Goal: Obtain resource: Download file/media

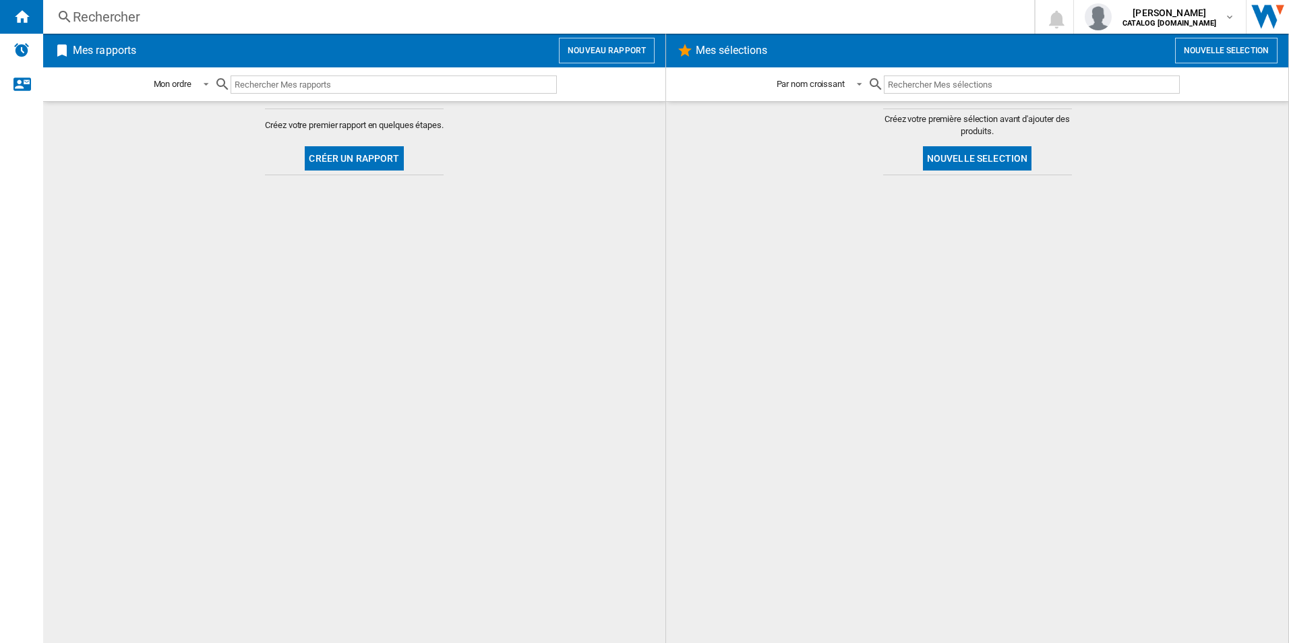
click at [373, 153] on button "Créer un rapport" at bounding box center [354, 158] width 98 height 24
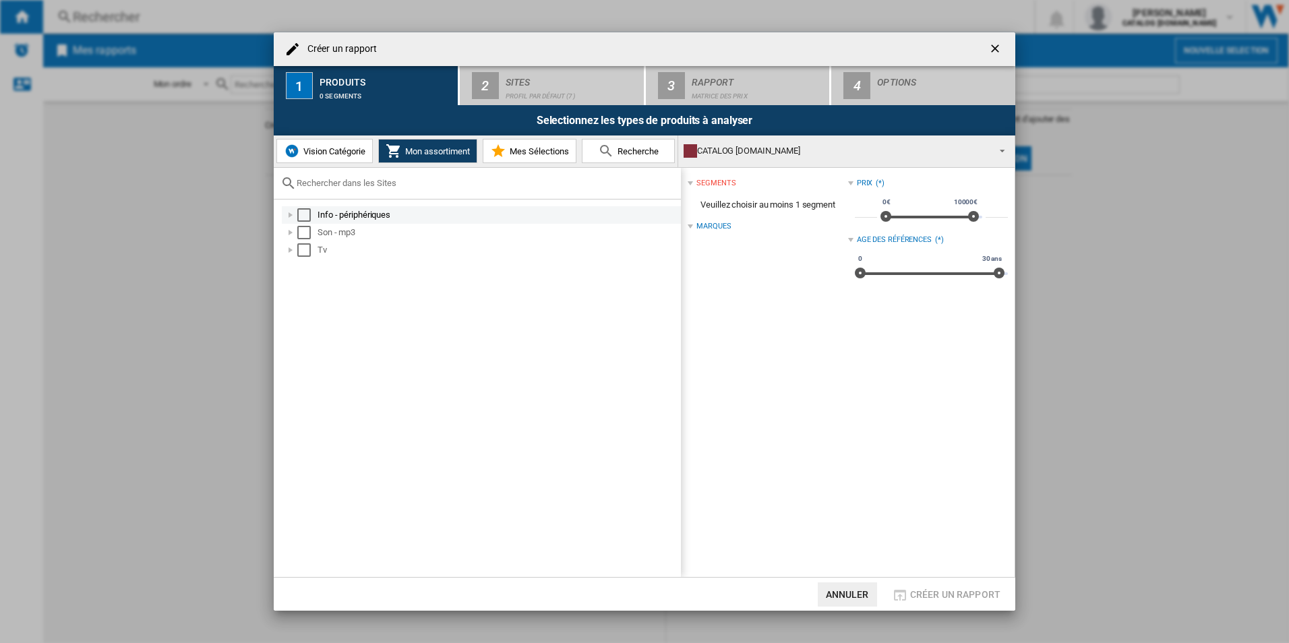
click at [300, 214] on div "Select" at bounding box center [303, 214] width 13 height 13
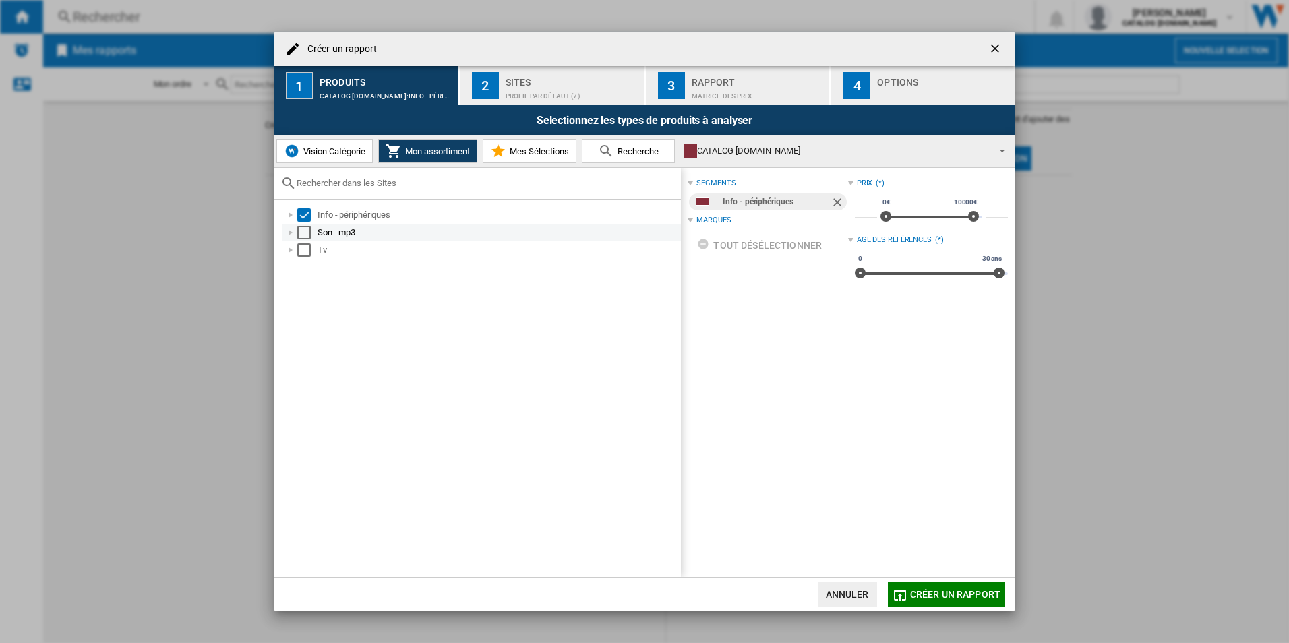
click at [305, 235] on div "Select" at bounding box center [303, 232] width 13 height 13
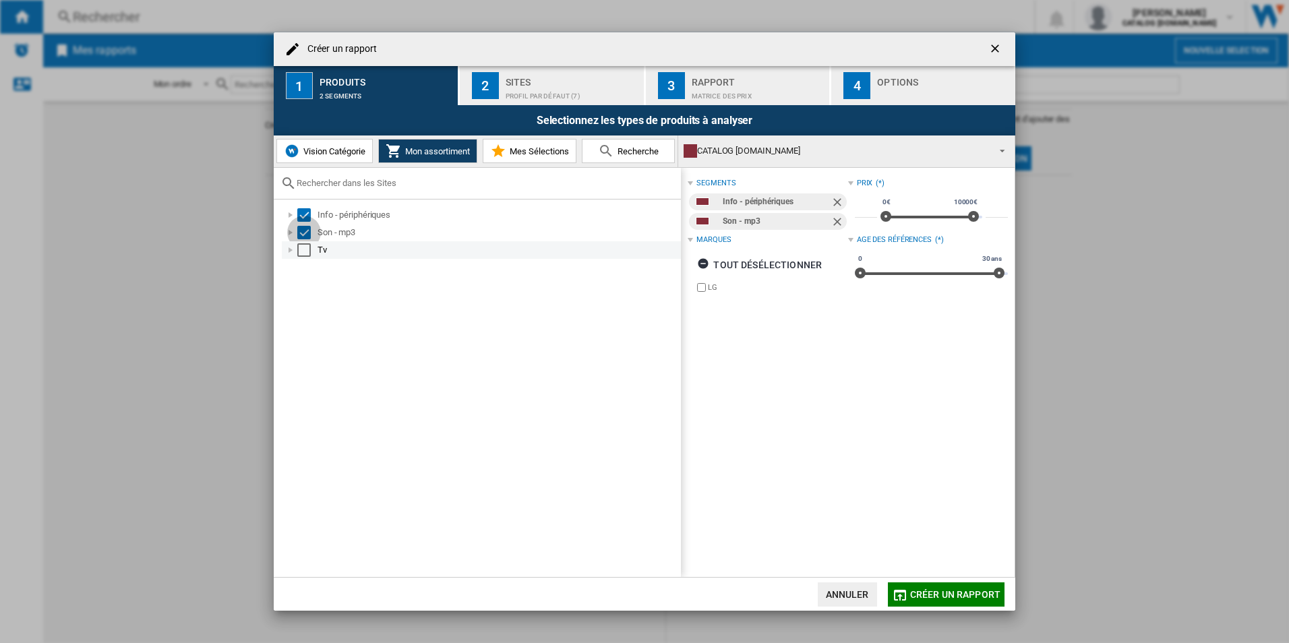
click at [301, 251] on div "Select" at bounding box center [303, 249] width 13 height 13
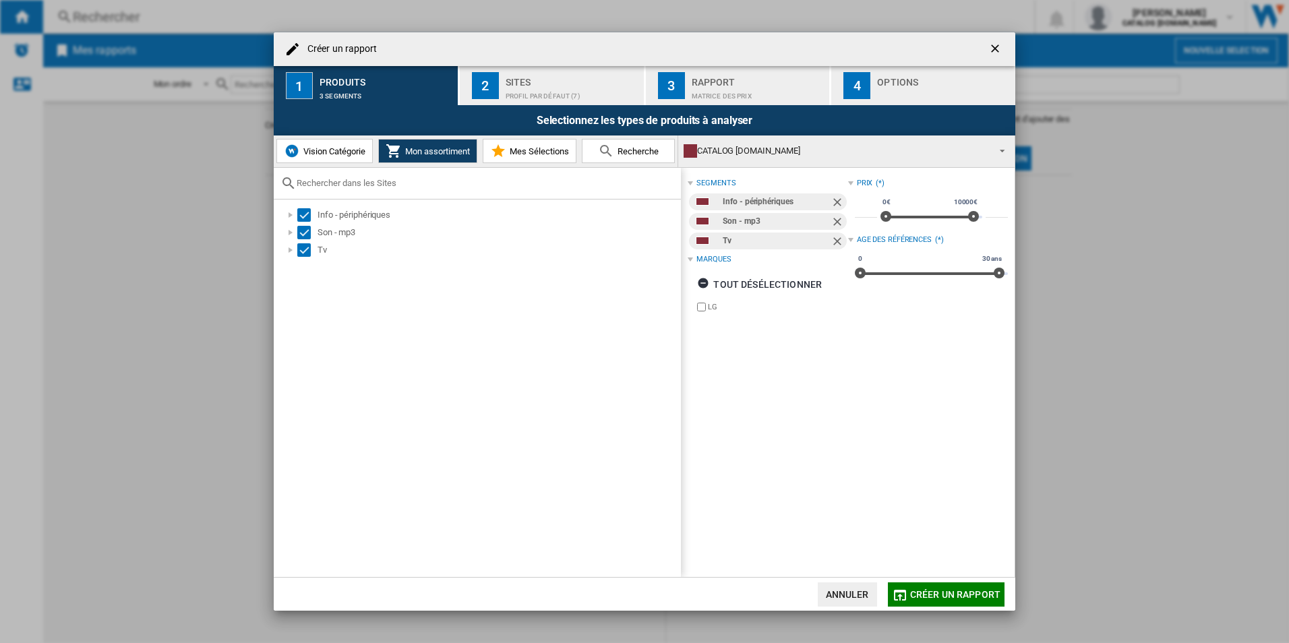
click at [529, 98] on div "Profil par défaut (7)" at bounding box center [572, 93] width 133 height 14
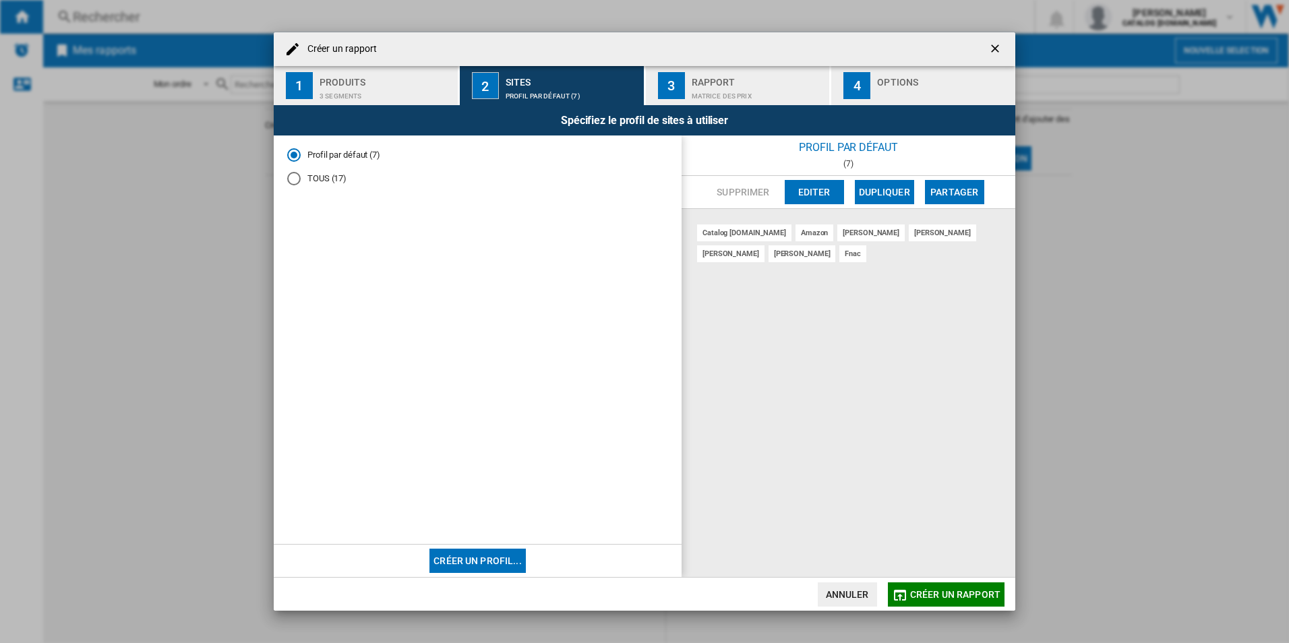
click at [716, 87] on div "Matrice des prix" at bounding box center [758, 93] width 133 height 14
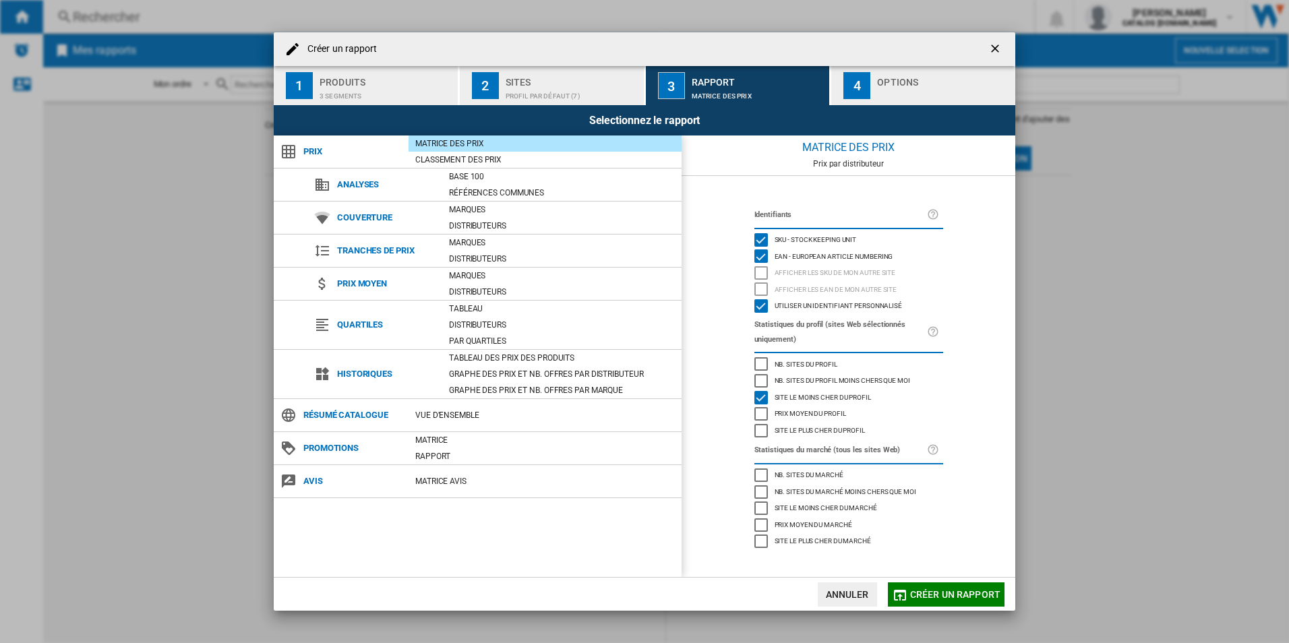
click at [897, 88] on div "button" at bounding box center [943, 93] width 133 height 14
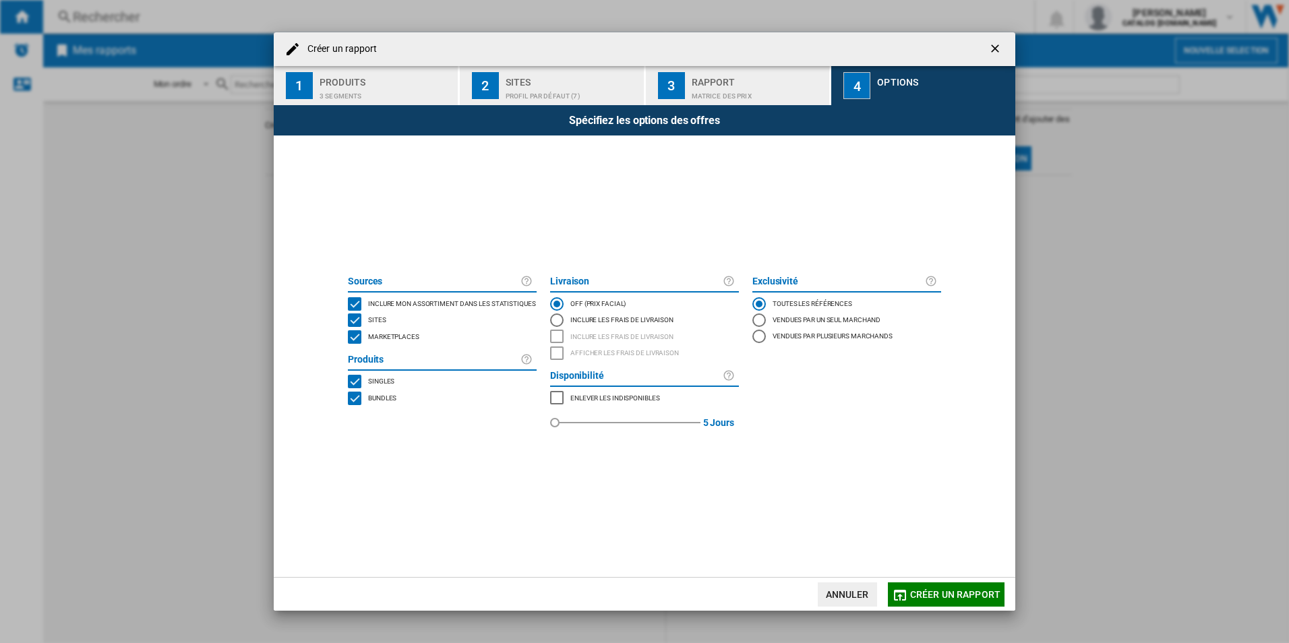
click at [383, 334] on span "Marketplaces" at bounding box center [393, 335] width 51 height 9
click at [945, 600] on button "Créer un rapport" at bounding box center [946, 594] width 117 height 24
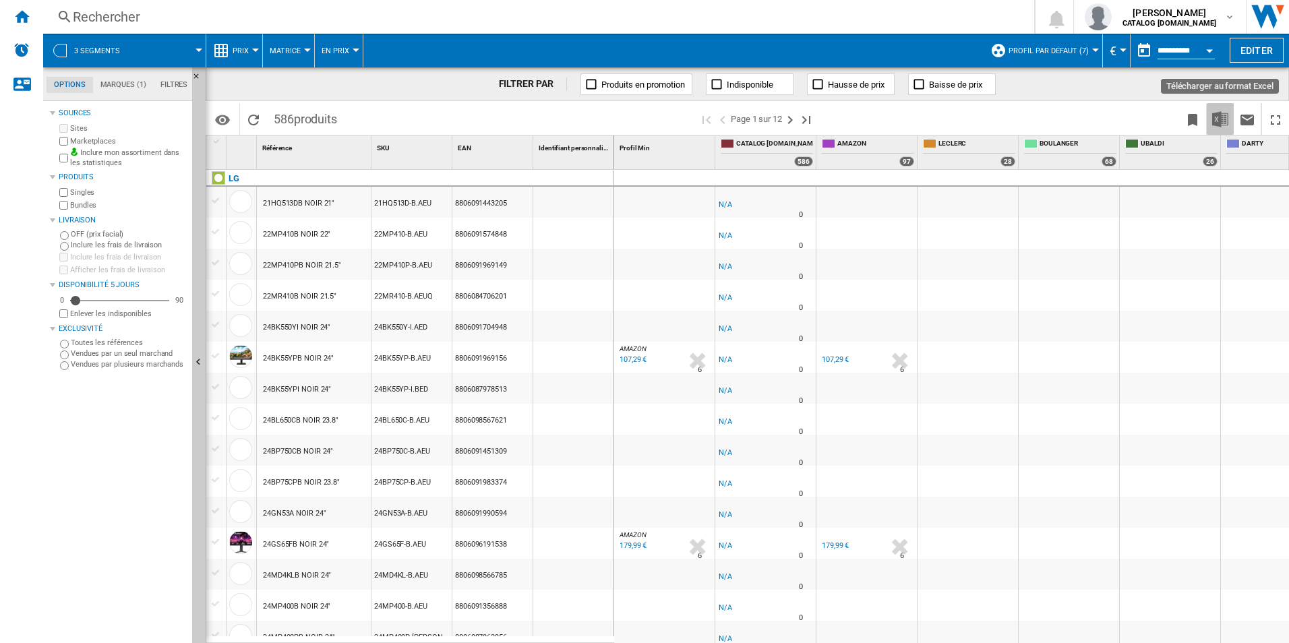
click at [1218, 124] on img "Télécharger au format Excel" at bounding box center [1220, 119] width 16 height 16
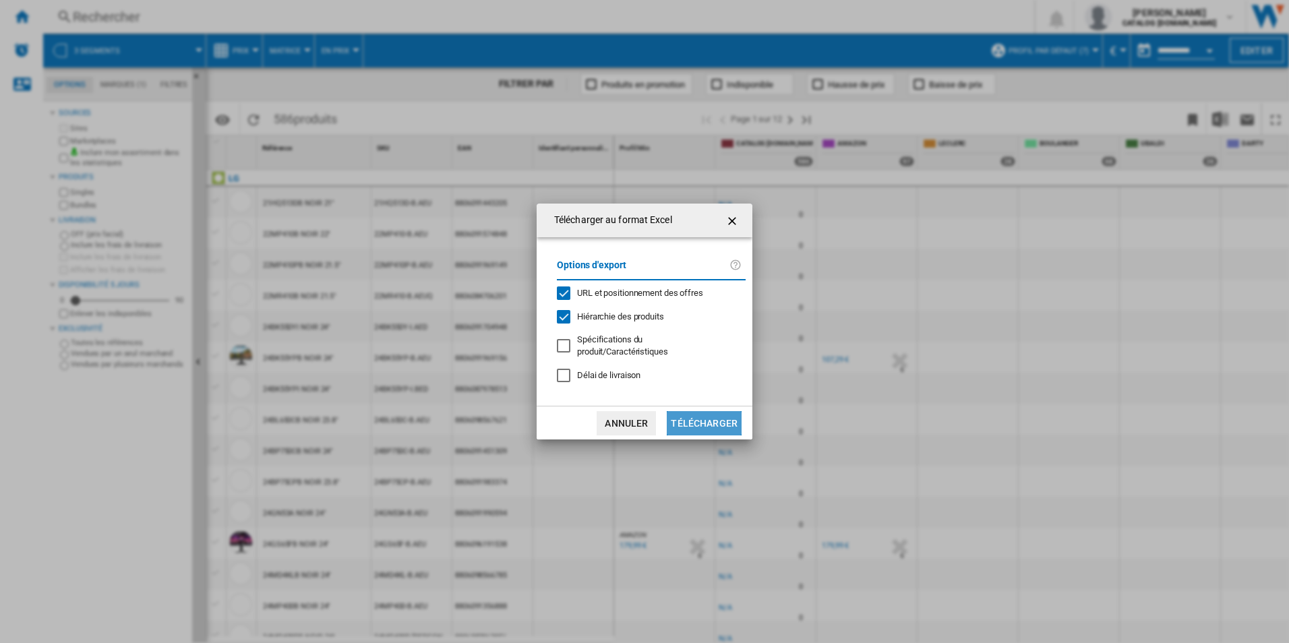
click at [712, 422] on button "Télécharger" at bounding box center [704, 423] width 75 height 24
